Goal: Task Accomplishment & Management: Manage account settings

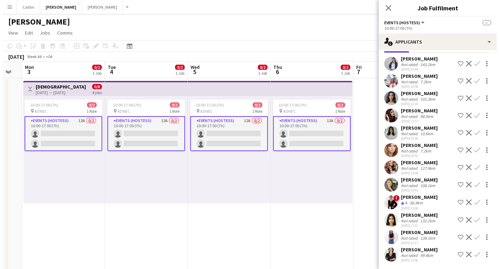
scroll to position [0, 141]
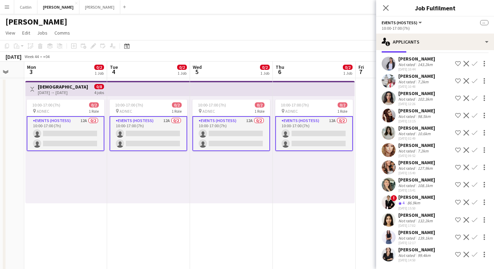
click at [3, 6] on button "Menu" at bounding box center [7, 7] width 14 height 14
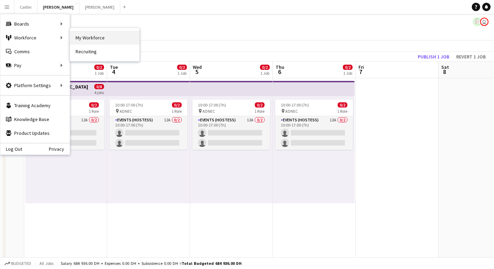
click at [106, 39] on link "My Workforce" at bounding box center [104, 38] width 69 height 14
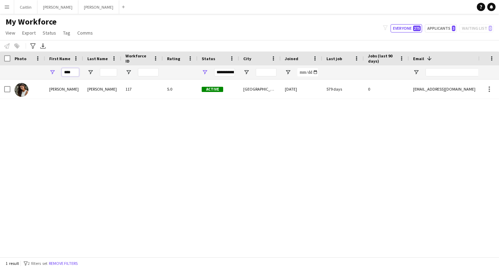
click at [70, 70] on input "****" at bounding box center [70, 72] width 17 height 8
type input "*"
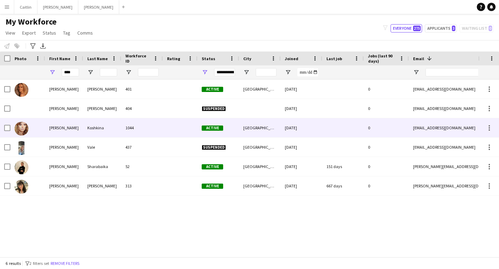
click at [105, 122] on div "Koshkina" at bounding box center [102, 127] width 38 height 19
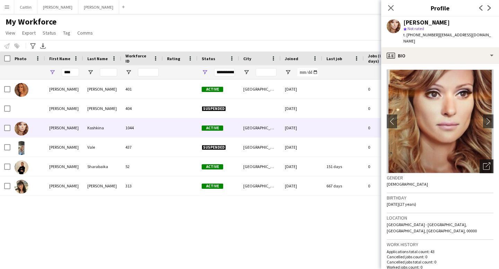
click at [483, 164] on icon at bounding box center [486, 167] width 7 height 7
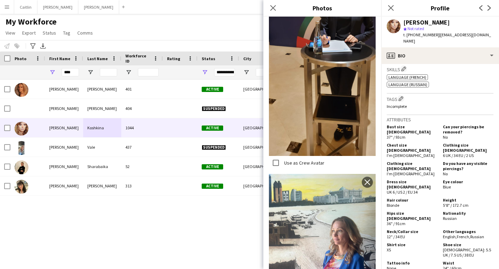
scroll to position [260, 0]
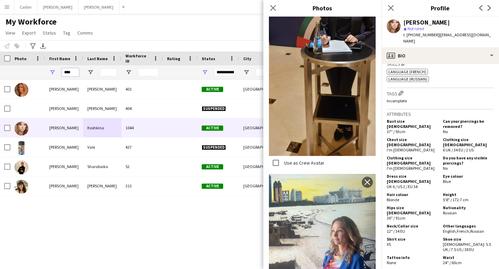
drag, startPoint x: 75, startPoint y: 73, endPoint x: 55, endPoint y: 73, distance: 20.1
click at [55, 73] on div "****" at bounding box center [64, 72] width 38 height 14
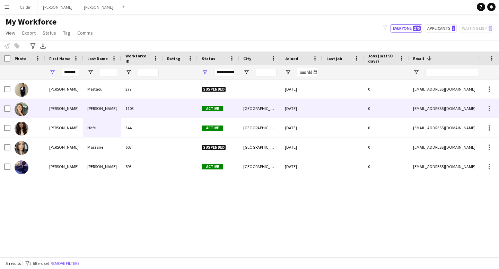
click at [83, 111] on div "[PERSON_NAME]" at bounding box center [102, 108] width 38 height 19
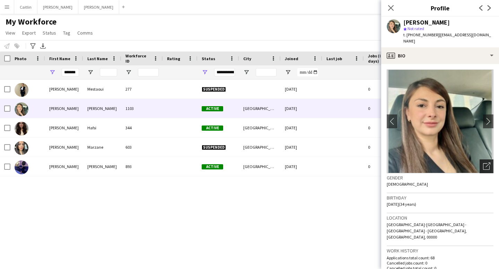
click at [483, 163] on icon "Open photos pop-in" at bounding box center [486, 166] width 7 height 7
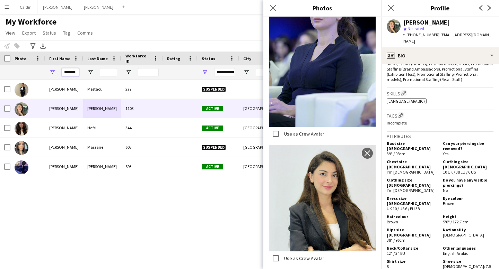
scroll to position [0, 1]
drag, startPoint x: 64, startPoint y: 72, endPoint x: 117, endPoint y: 73, distance: 53.4
click at [117, 73] on div "*******" at bounding box center [375, 72] width 751 height 14
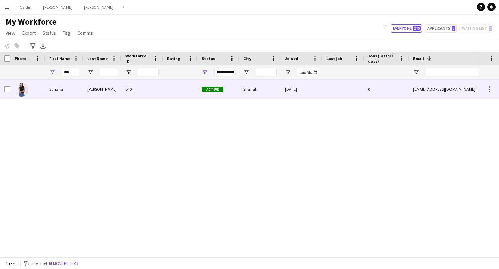
click at [138, 83] on div "540" at bounding box center [142, 89] width 42 height 19
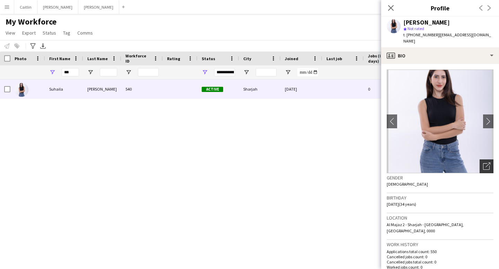
click at [483, 163] on icon "Open photos pop-in" at bounding box center [486, 166] width 7 height 7
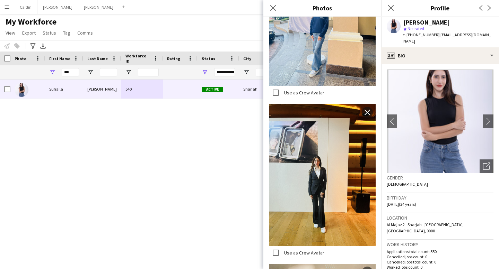
scroll to position [438, 0]
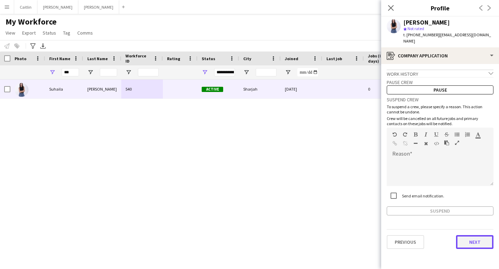
click at [471, 239] on button "Next" at bounding box center [474, 243] width 37 height 14
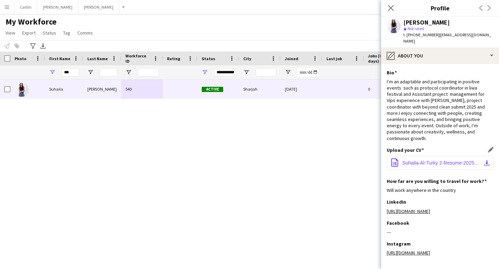
click at [438, 160] on span "Suhaila-Al-Turky 2-Resume-20250924.pdf" at bounding box center [441, 163] width 78 height 6
drag, startPoint x: 77, startPoint y: 70, endPoint x: 56, endPoint y: 70, distance: 20.8
click at [56, 70] on div "***" at bounding box center [64, 72] width 38 height 14
type input "*"
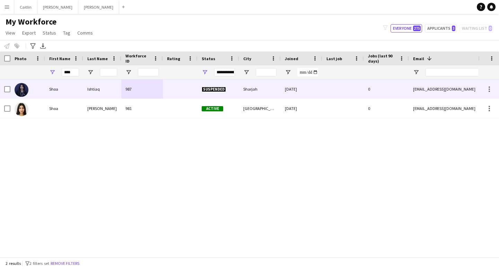
click at [79, 90] on div "Shoa" at bounding box center [64, 89] width 38 height 19
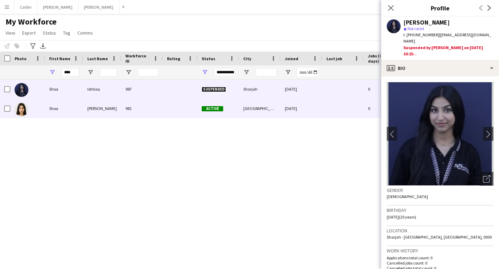
click at [98, 109] on div "[PERSON_NAME]" at bounding box center [102, 108] width 38 height 19
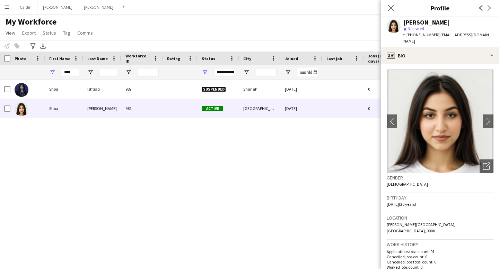
scroll to position [428, 0]
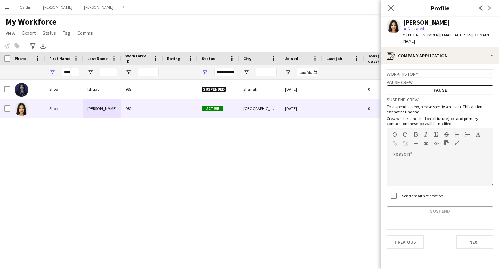
click at [468, 253] on app-crew-profile-application "Work history chevron-down Events promotions shoots Sevents,hbmm,media square [D…" at bounding box center [440, 166] width 118 height 205
click at [471, 238] on button "Next" at bounding box center [474, 243] width 37 height 14
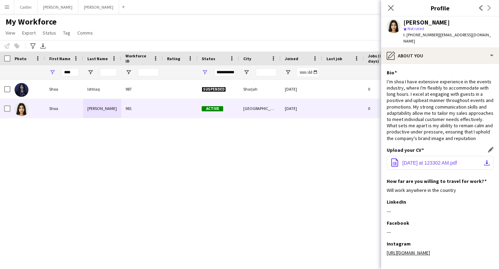
click at [484, 164] on app-icon "download-bottom" at bounding box center [487, 163] width 6 height 6
drag, startPoint x: 75, startPoint y: 71, endPoint x: 52, endPoint y: 70, distance: 22.9
click at [52, 70] on div "****" at bounding box center [64, 72] width 38 height 14
type input "*******"
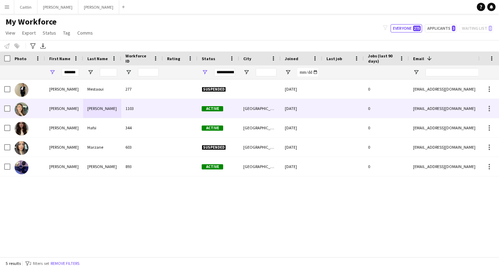
click at [125, 103] on div "1103" at bounding box center [142, 108] width 42 height 19
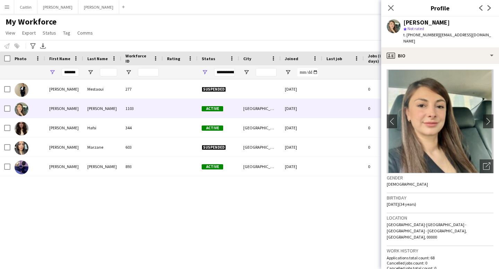
scroll to position [405, 0]
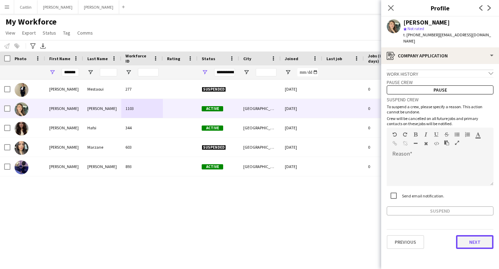
click at [464, 236] on button "Next" at bounding box center [474, 243] width 37 height 14
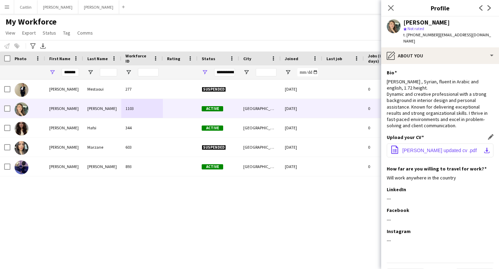
click at [463, 148] on span "[PERSON_NAME] updated cv .pdf" at bounding box center [439, 151] width 74 height 6
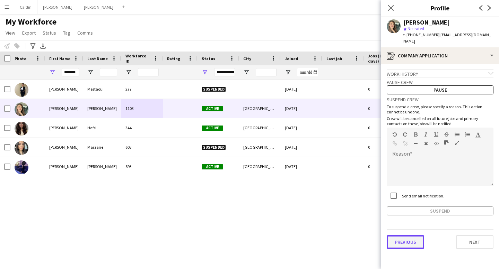
click at [405, 238] on button "Previous" at bounding box center [405, 243] width 37 height 14
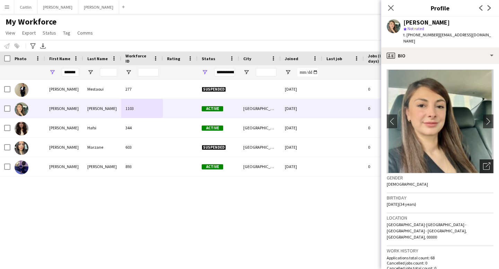
click at [483, 163] on icon "Open photos pop-in" at bounding box center [486, 166] width 7 height 7
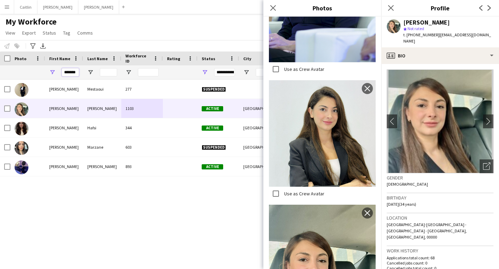
scroll to position [0, 1]
drag, startPoint x: 64, startPoint y: 73, endPoint x: 104, endPoint y: 73, distance: 40.2
click at [104, 73] on div "*******" at bounding box center [375, 72] width 751 height 14
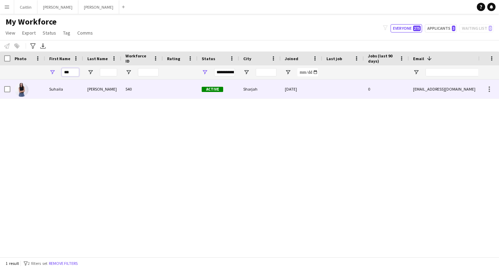
type input "***"
click at [111, 90] on div "[PERSON_NAME]" at bounding box center [102, 89] width 38 height 19
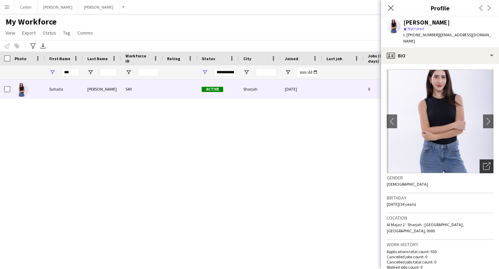
click at [483, 163] on icon "Open photos pop-in" at bounding box center [486, 166] width 7 height 7
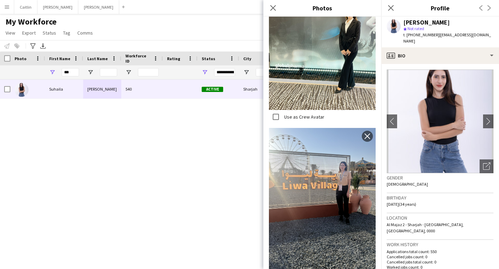
scroll to position [966, 0]
